Goal: Information Seeking & Learning: Compare options

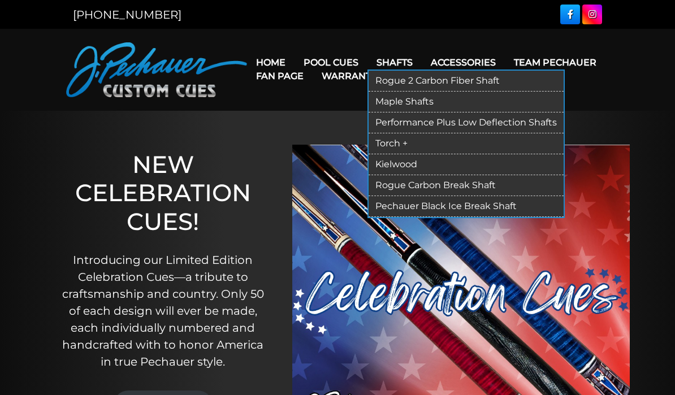
click at [411, 162] on link "Kielwood" at bounding box center [466, 164] width 195 height 21
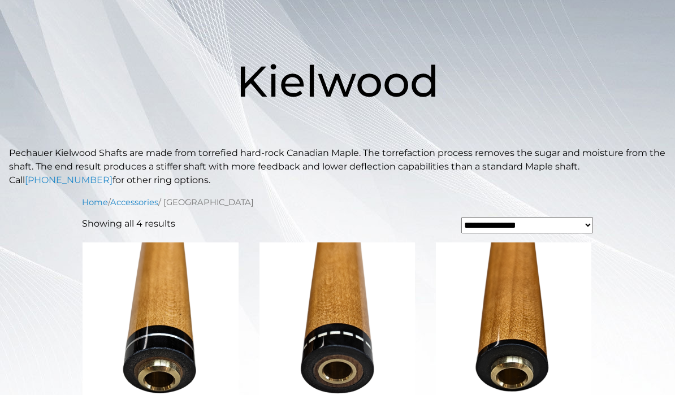
scroll to position [144, 0]
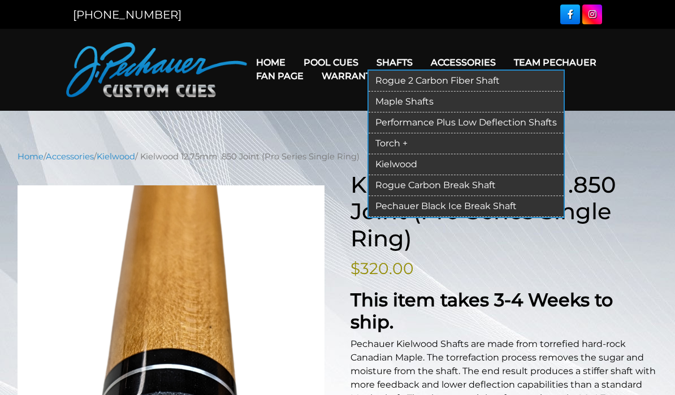
click at [409, 144] on link "Torch +" at bounding box center [466, 143] width 195 height 21
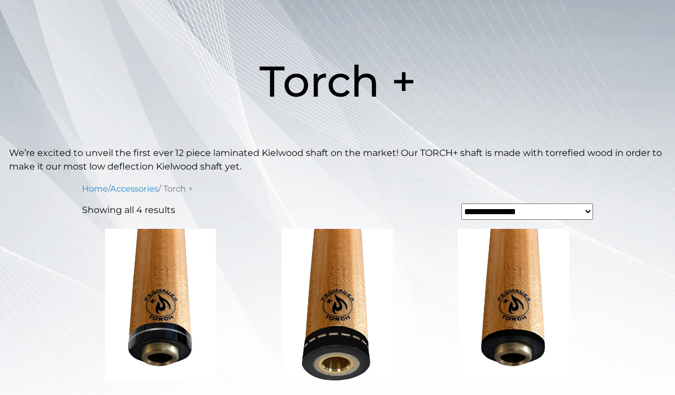
scroll to position [136, 0]
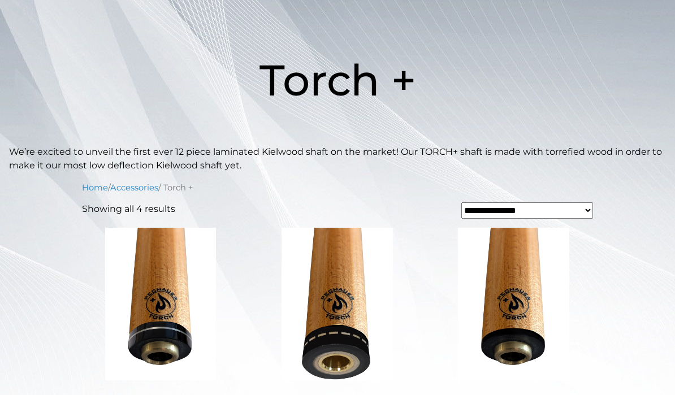
click at [192, 362] on img at bounding box center [160, 304] width 157 height 153
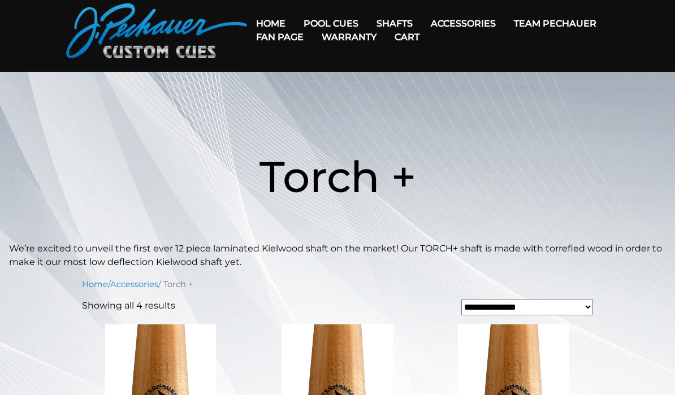
scroll to position [0, 0]
